Goal: Navigation & Orientation: Find specific page/section

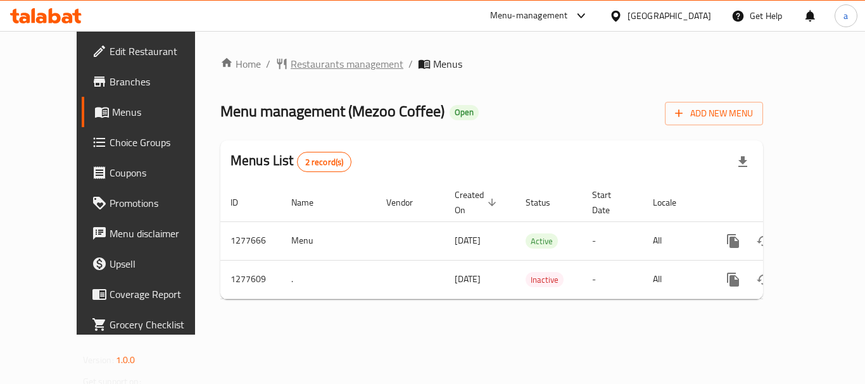
click at [291, 67] on span "Restaurants management" at bounding box center [347, 63] width 113 height 15
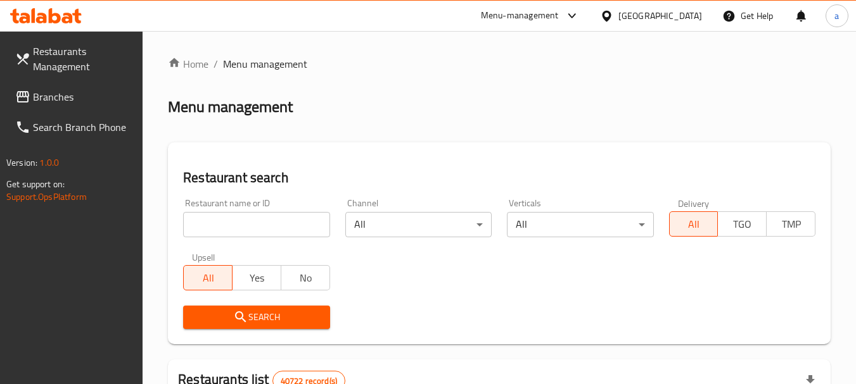
click at [51, 94] on span "Branches" at bounding box center [83, 96] width 100 height 15
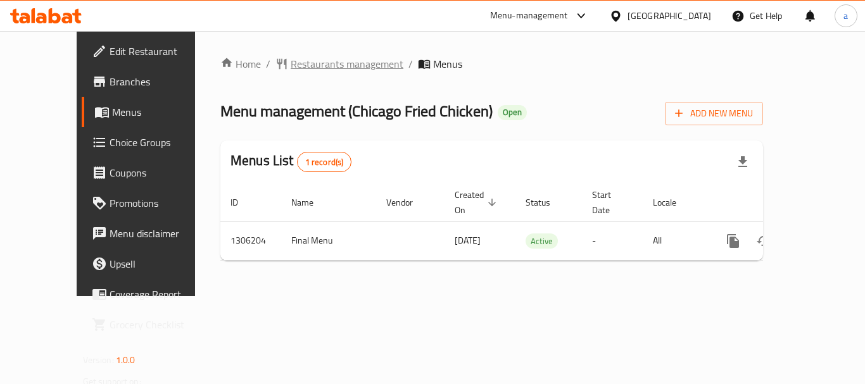
click at [291, 61] on span "Restaurants management" at bounding box center [347, 63] width 113 height 15
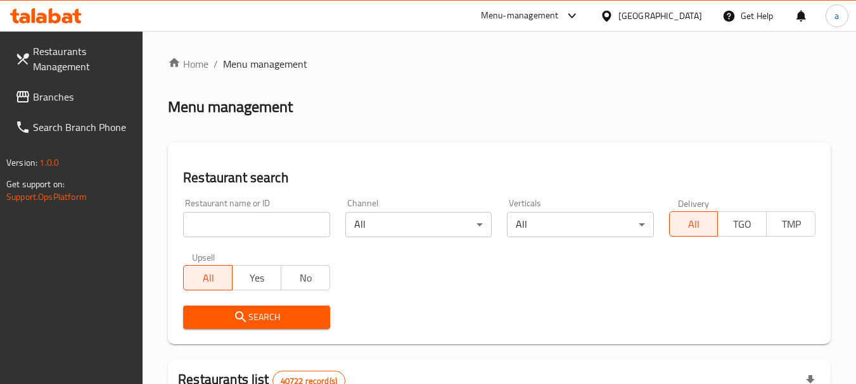
click at [70, 77] on link "Restaurants Management" at bounding box center [74, 59] width 138 height 46
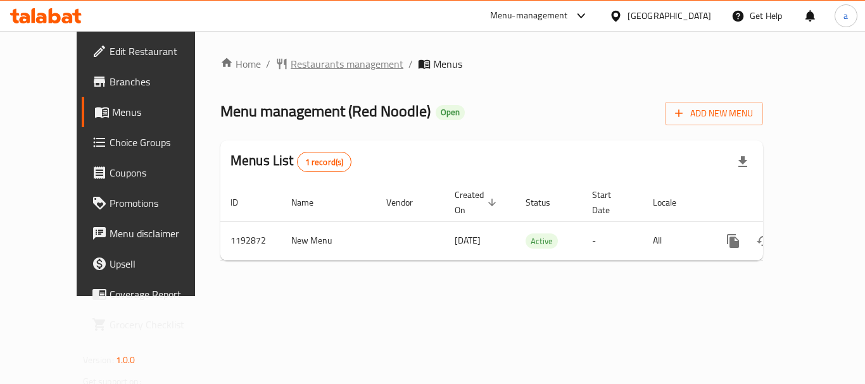
click at [291, 70] on span "Restaurants management" at bounding box center [347, 63] width 113 height 15
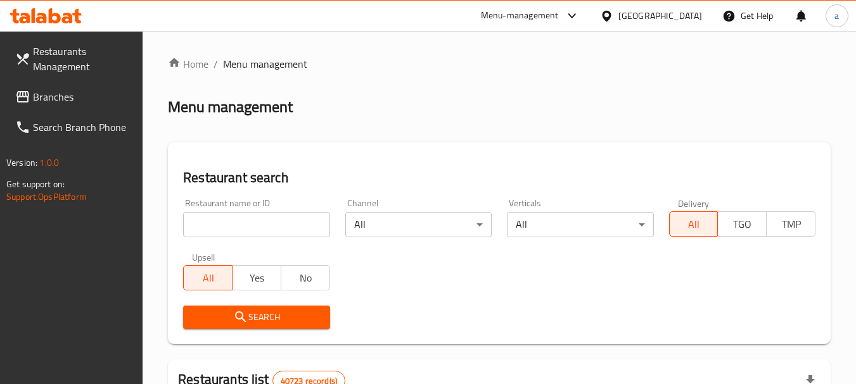
click at [63, 99] on span "Branches" at bounding box center [83, 96] width 100 height 15
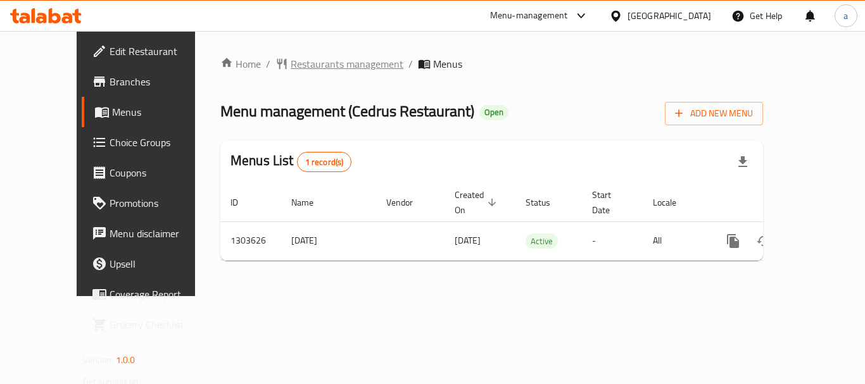
click at [291, 60] on span "Restaurants management" at bounding box center [347, 63] width 113 height 15
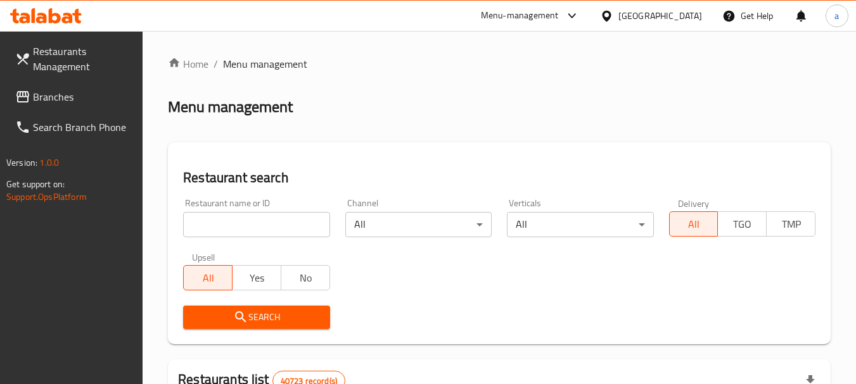
click at [69, 100] on span "Branches" at bounding box center [83, 96] width 100 height 15
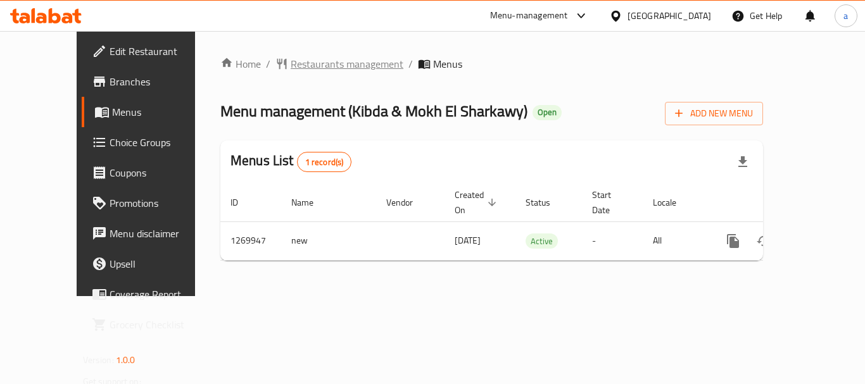
click at [291, 67] on span "Restaurants management" at bounding box center [347, 63] width 113 height 15
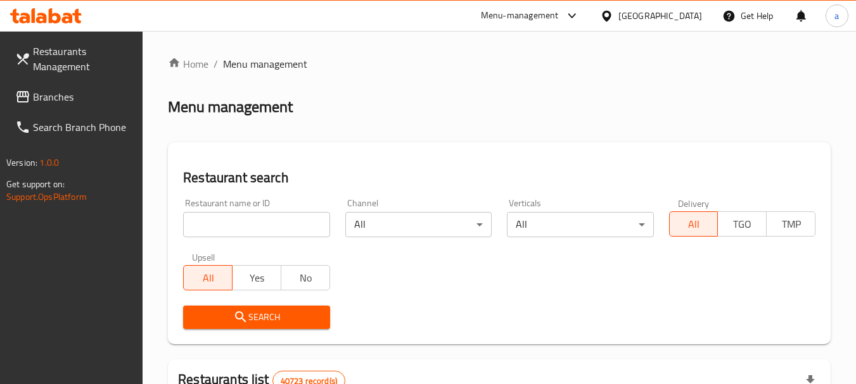
click at [72, 101] on span "Branches" at bounding box center [83, 96] width 100 height 15
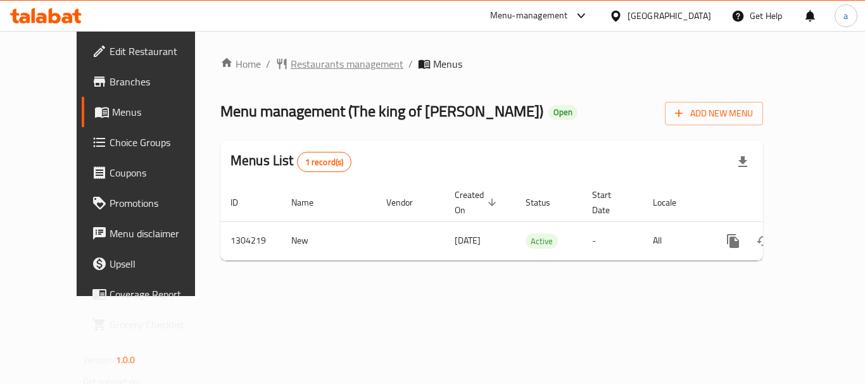
click at [291, 56] on span "Restaurants management" at bounding box center [347, 63] width 113 height 15
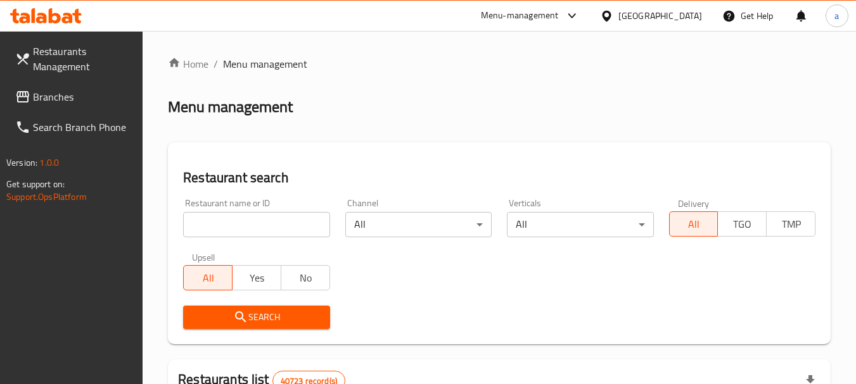
click at [91, 94] on span "Branches" at bounding box center [83, 96] width 100 height 15
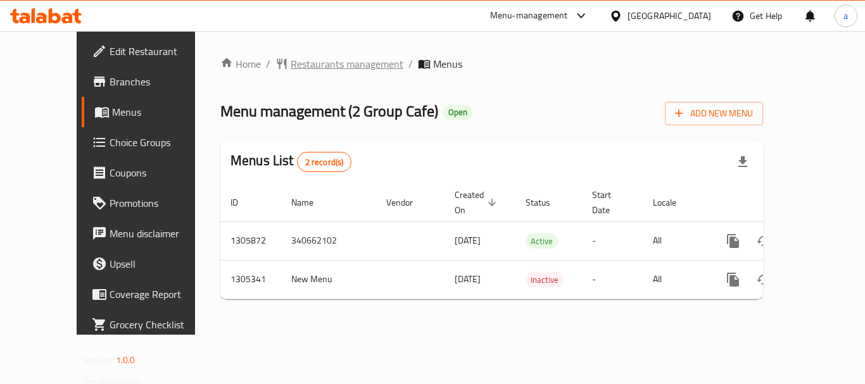
click at [322, 65] on span "Restaurants management" at bounding box center [347, 63] width 113 height 15
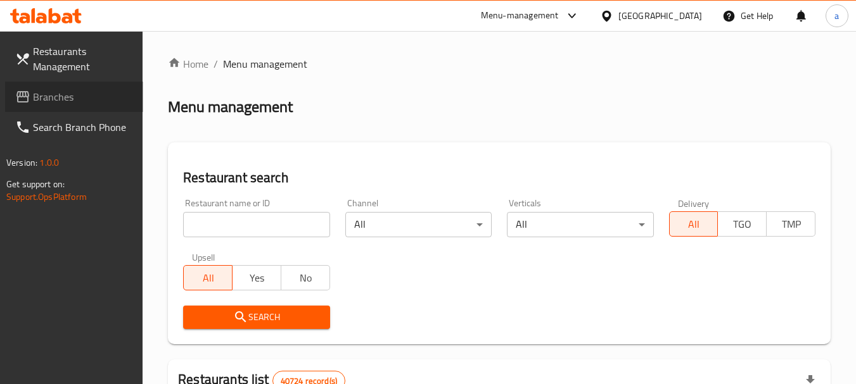
click at [61, 92] on span "Branches" at bounding box center [83, 96] width 100 height 15
